Goal: Participate in discussion

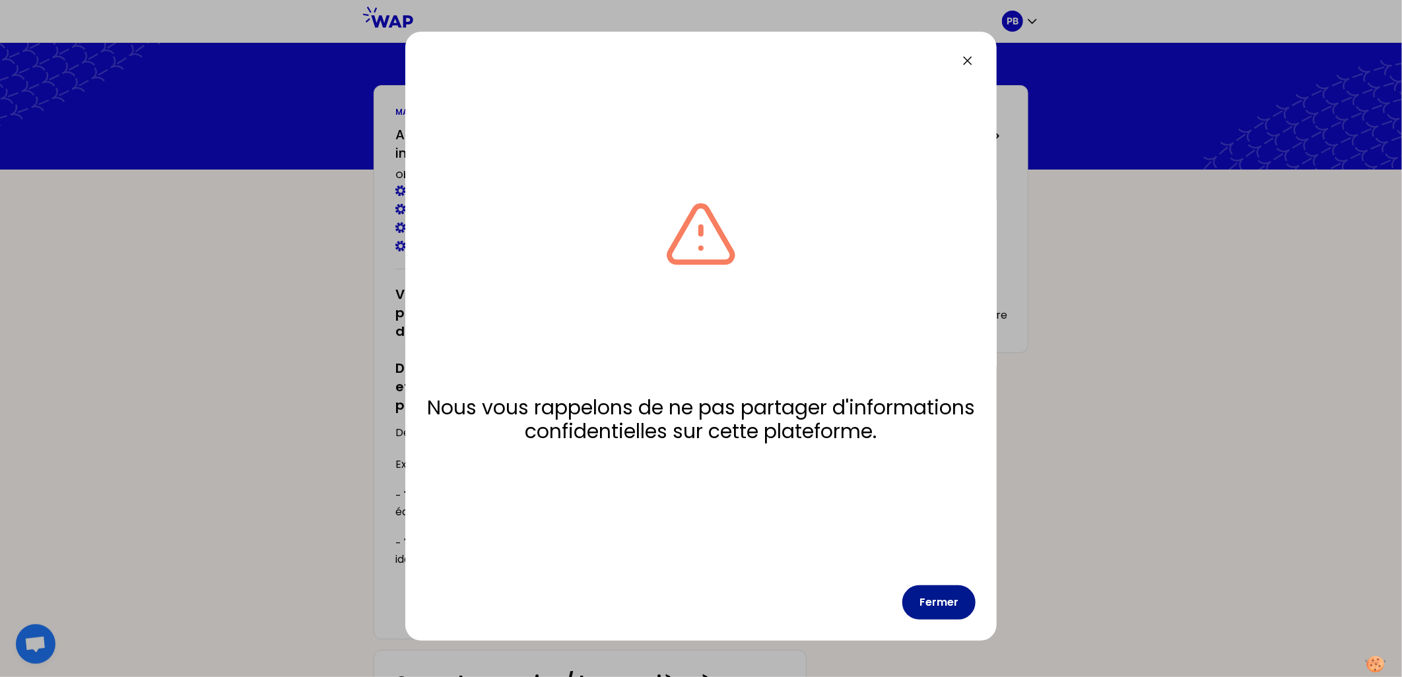
click at [933, 607] on button "Fermer" at bounding box center [939, 603] width 73 height 34
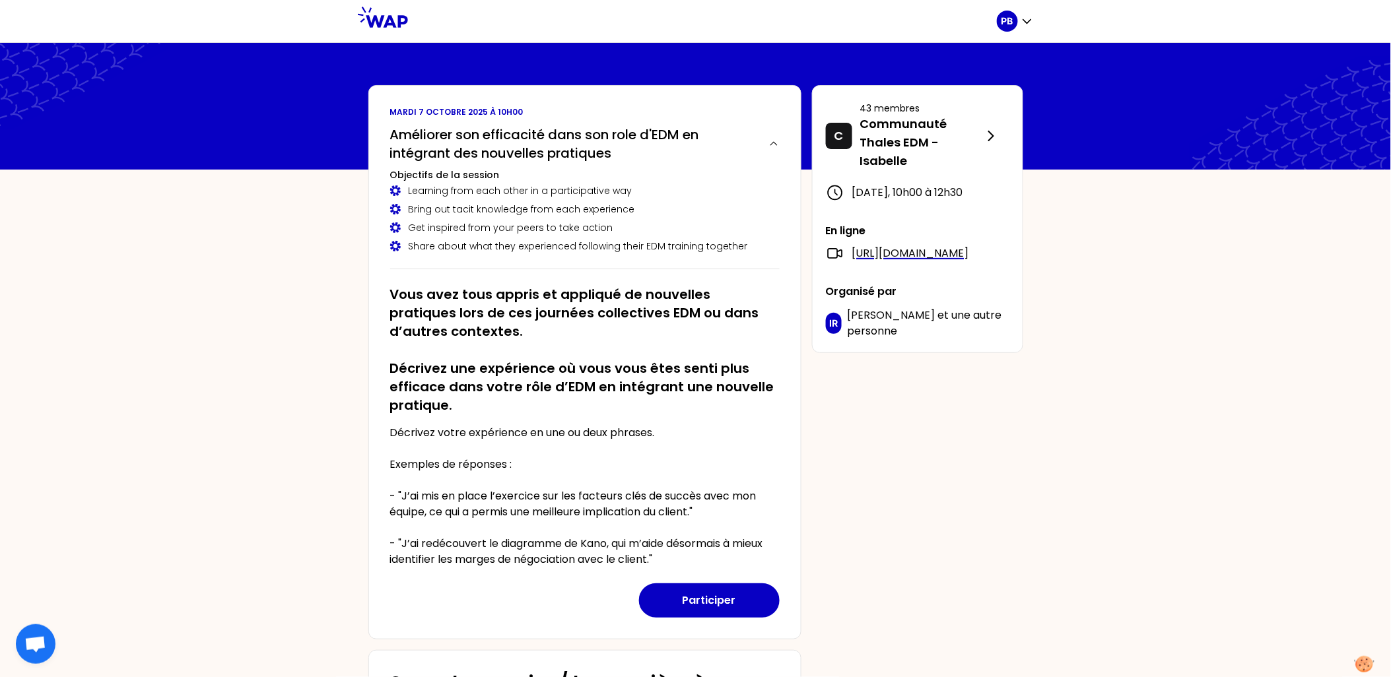
click at [1167, 472] on div "PB [DATE] 10h00 Améliorer son efficacité dans son role d'EDM en intégrant des n…" at bounding box center [695, 492] width 1391 height 985
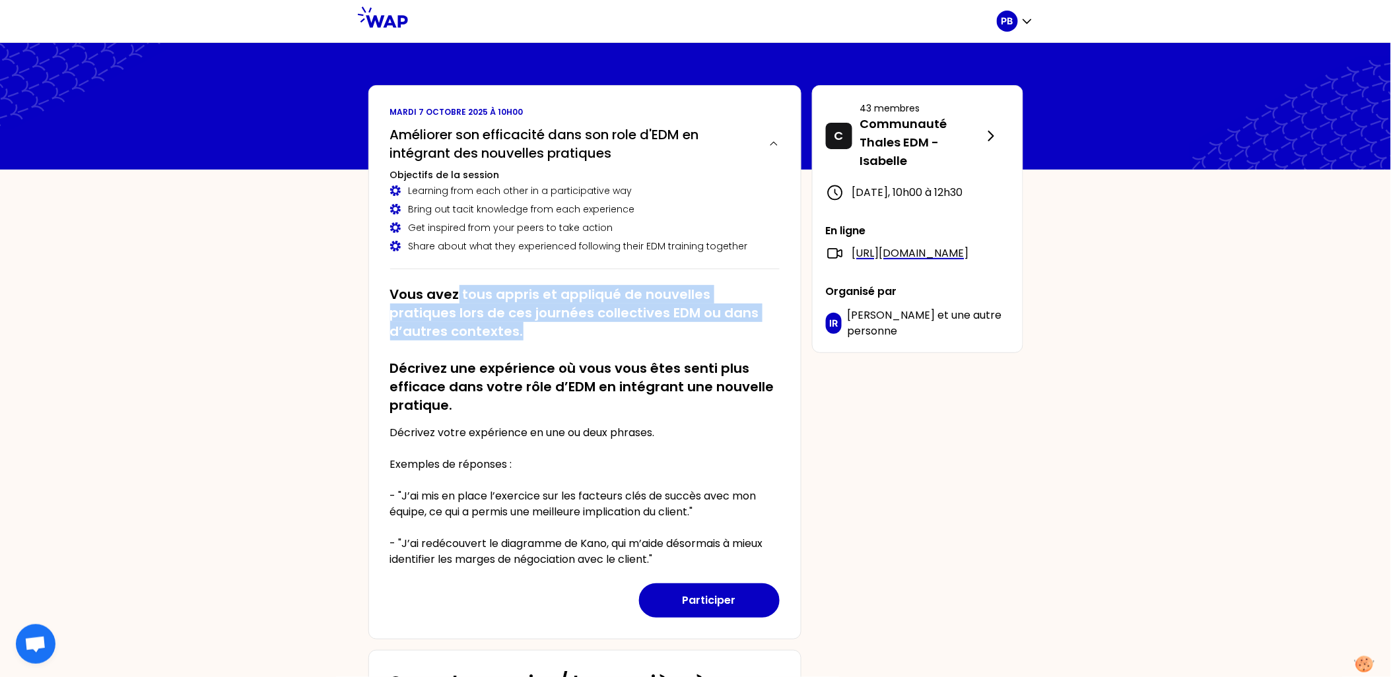
drag, startPoint x: 483, startPoint y: 296, endPoint x: 769, endPoint y: 324, distance: 287.9
click at [769, 324] on h2 "Vous avez tous appris et appliqué de nouvelles pratiques lors de ces journées c…" at bounding box center [585, 349] width 390 height 129
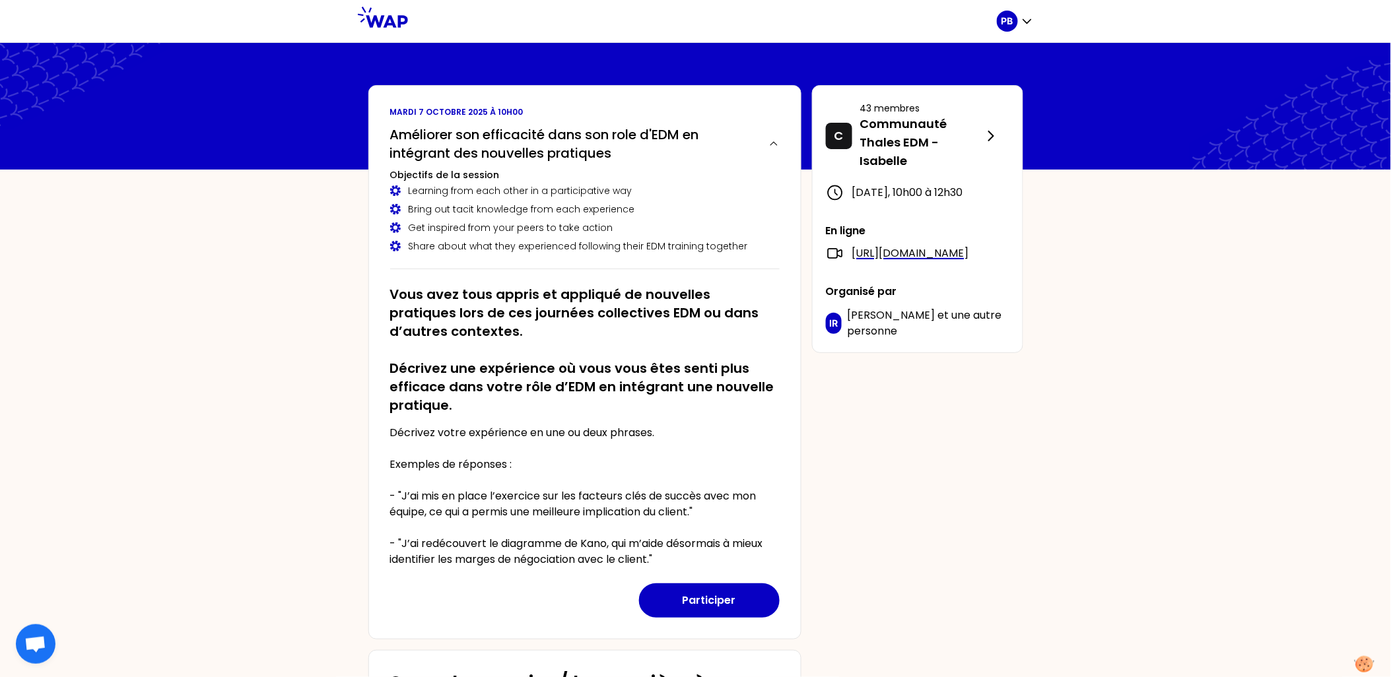
click at [487, 361] on h2 "Vous avez tous appris et appliqué de nouvelles pratiques lors de ces journées c…" at bounding box center [585, 349] width 390 height 129
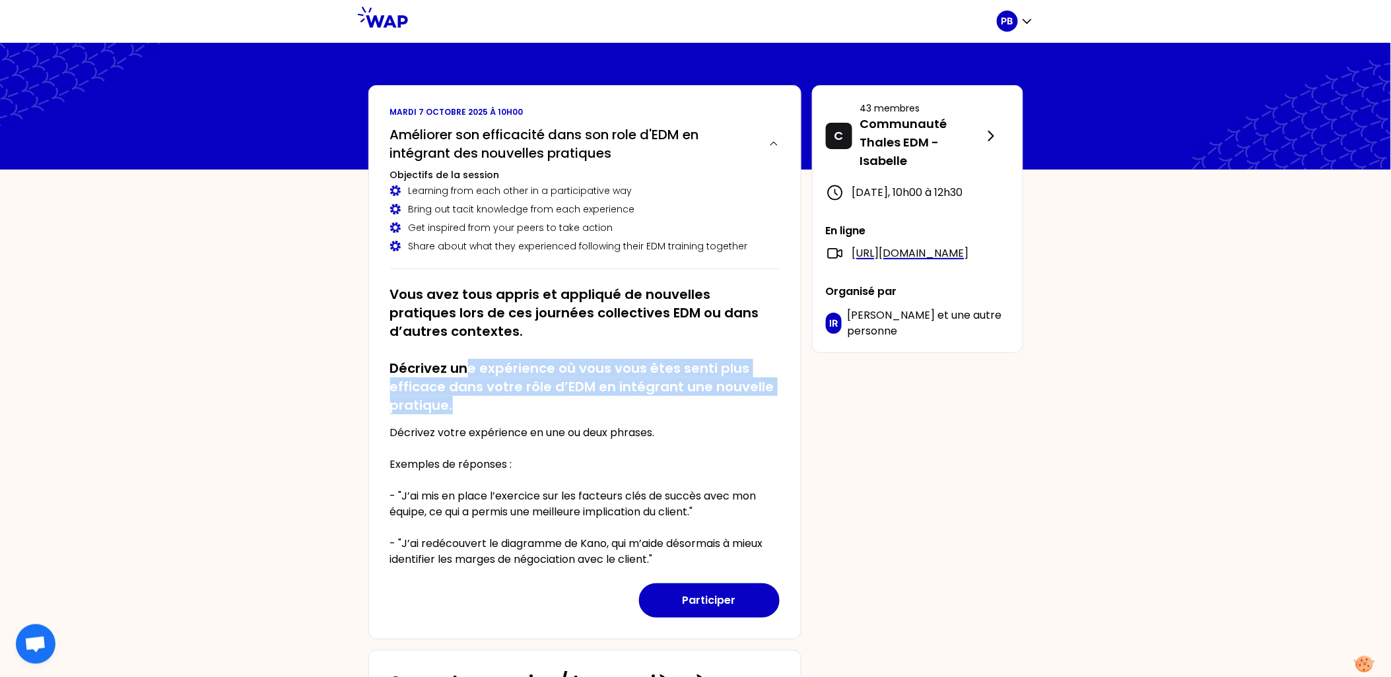
drag, startPoint x: 470, startPoint y: 370, endPoint x: 769, endPoint y: 401, distance: 300.7
click at [769, 401] on h2 "Vous avez tous appris et appliqué de nouvelles pratiques lors de ces journées c…" at bounding box center [585, 349] width 390 height 129
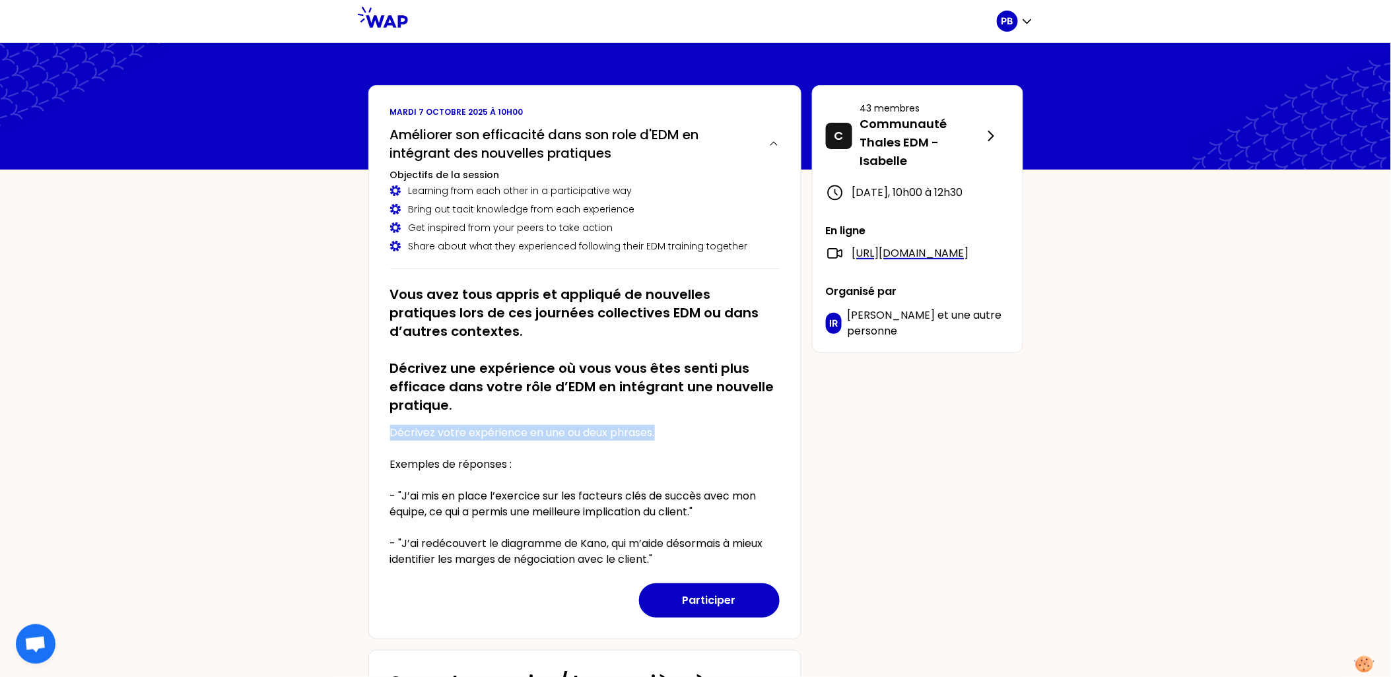
drag, startPoint x: 390, startPoint y: 432, endPoint x: 677, endPoint y: 434, distance: 286.6
click at [677, 434] on p "Décrivez votre expérience en une ou deux phrases. Exemples de réponses : - "J’a…" at bounding box center [585, 496] width 390 height 143
drag, startPoint x: 398, startPoint y: 504, endPoint x: 577, endPoint y: 498, distance: 179.1
click at [577, 498] on p "Décrivez votre expérience en une ou deux phrases. Exemples de réponses : - "J’a…" at bounding box center [585, 496] width 390 height 143
drag, startPoint x: 577, startPoint y: 498, endPoint x: 572, endPoint y: 491, distance: 8.5
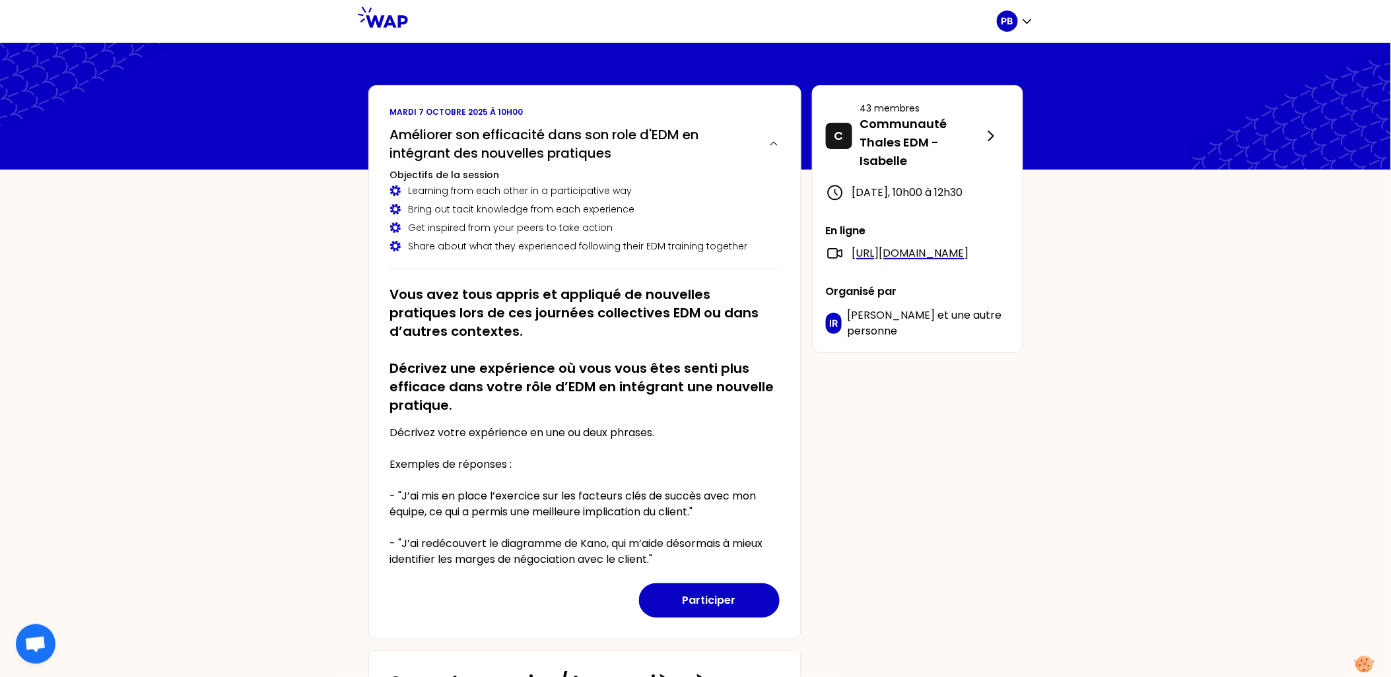
click at [572, 491] on p "Décrivez votre expérience en une ou deux phrases. Exemples de réponses : - "J’a…" at bounding box center [585, 496] width 390 height 143
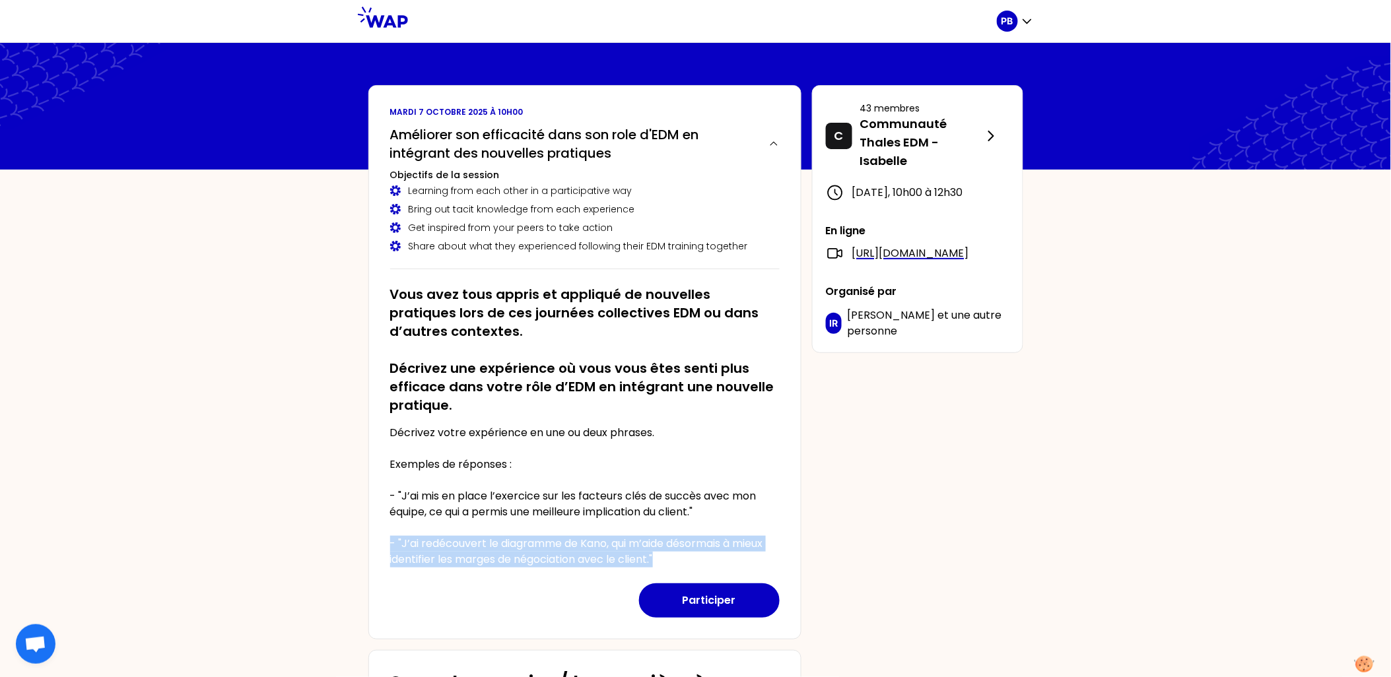
drag, startPoint x: 390, startPoint y: 541, endPoint x: 658, endPoint y: 559, distance: 268.6
click at [658, 559] on p "Décrivez votre expérience en une ou deux phrases. Exemples de réponses : - "J’a…" at bounding box center [585, 496] width 390 height 143
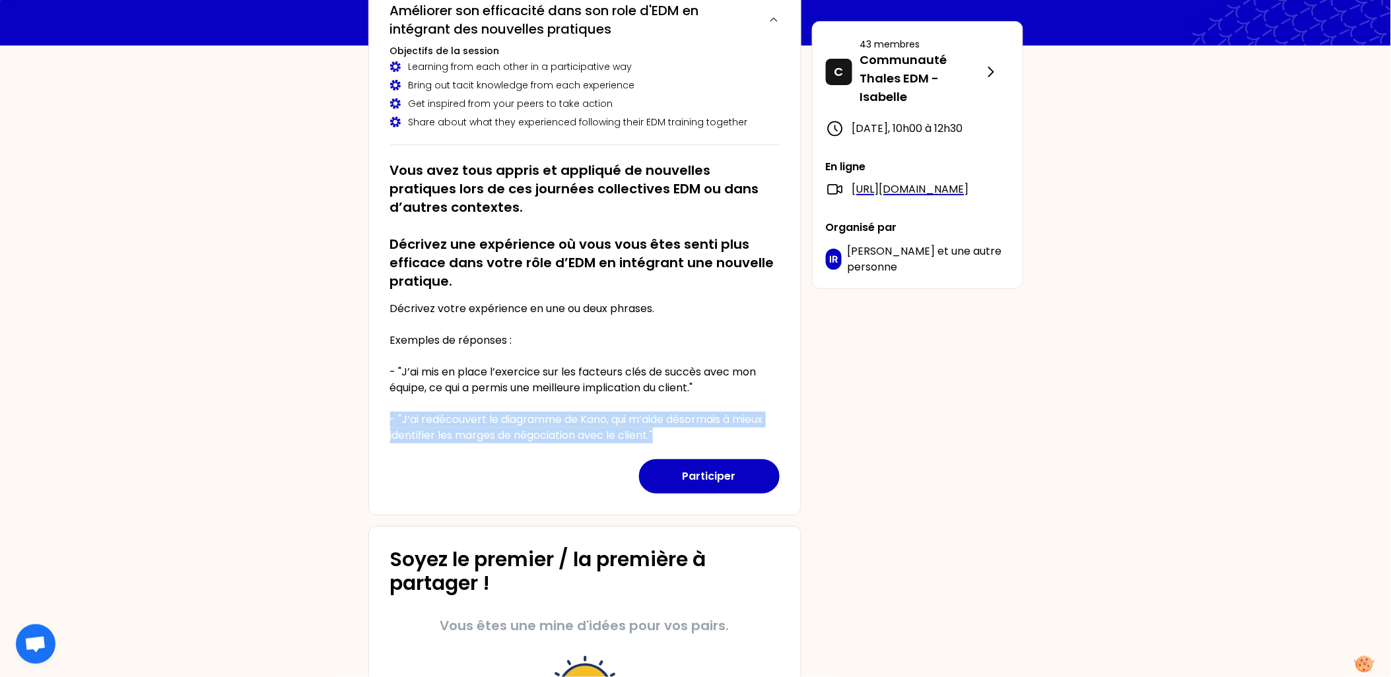
scroll to position [157, 0]
